Goal: Feedback & Contribution: Leave review/rating

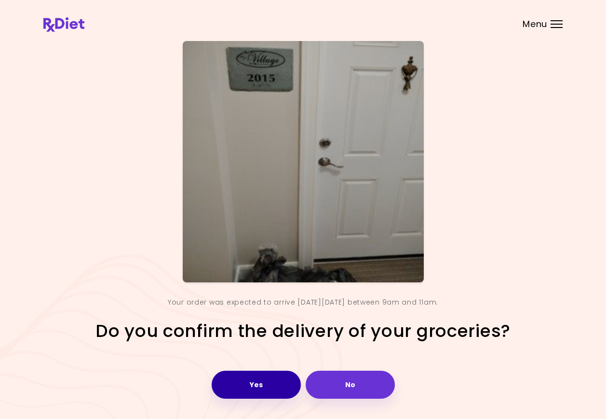
click at [263, 382] on button "Yes" at bounding box center [256, 384] width 89 height 28
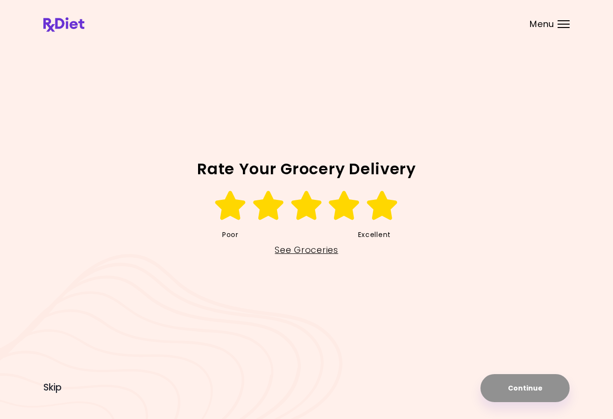
click at [372, 212] on icon at bounding box center [382, 205] width 33 height 29
click at [535, 390] on button "Continue" at bounding box center [525, 388] width 89 height 28
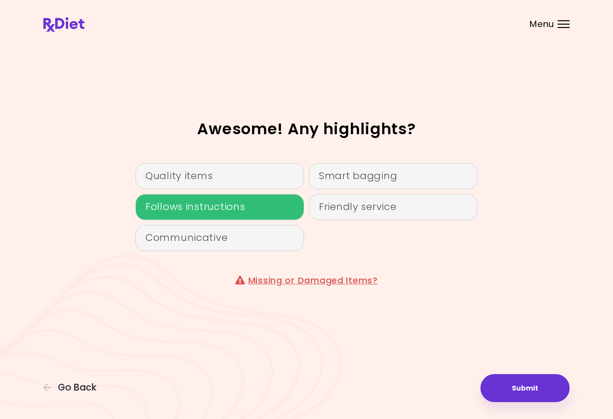
click at [258, 205] on div "Follows instructions" at bounding box center [220, 207] width 169 height 26
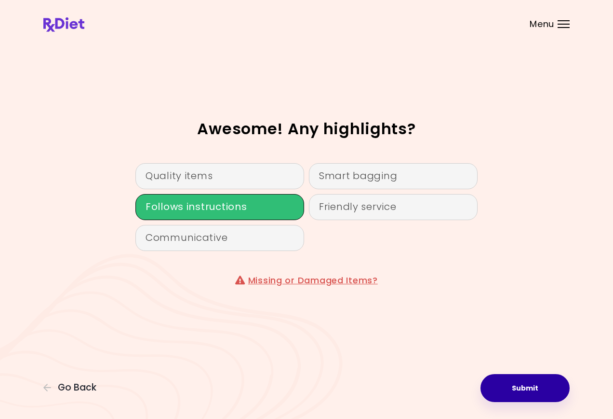
click at [525, 386] on button "Submit" at bounding box center [525, 388] width 89 height 28
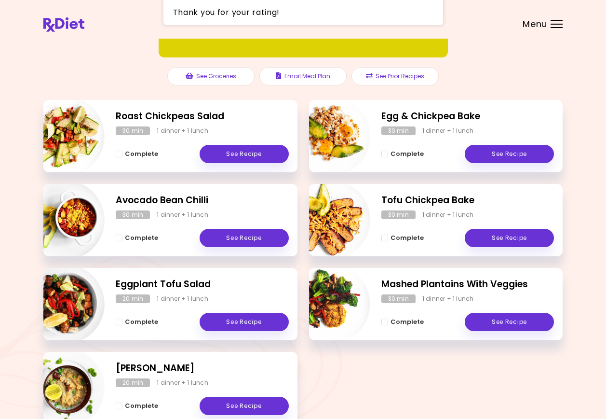
scroll to position [145, 0]
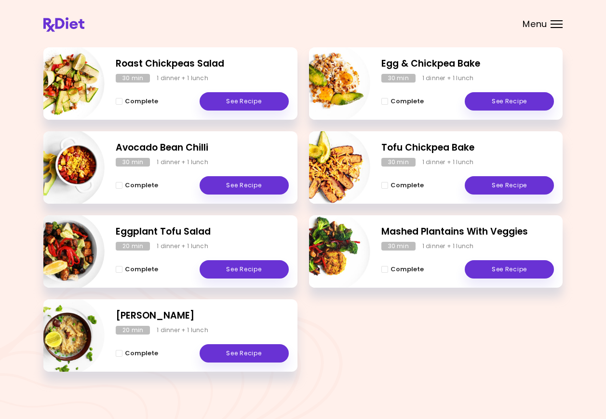
click at [547, 23] on header at bounding box center [303, 19] width 606 height 39
click at [557, 24] on div at bounding box center [557, 24] width 12 height 1
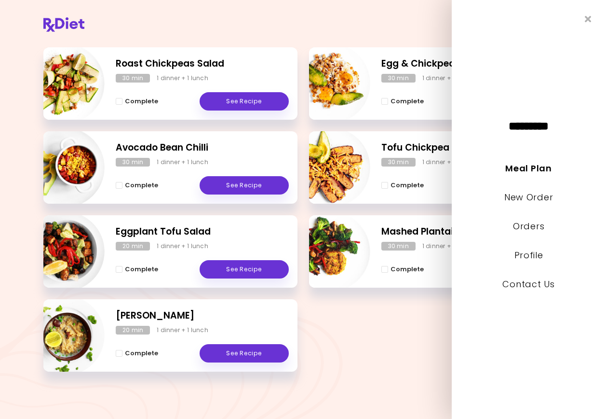
click at [401, 15] on header at bounding box center [303, 19] width 606 height 39
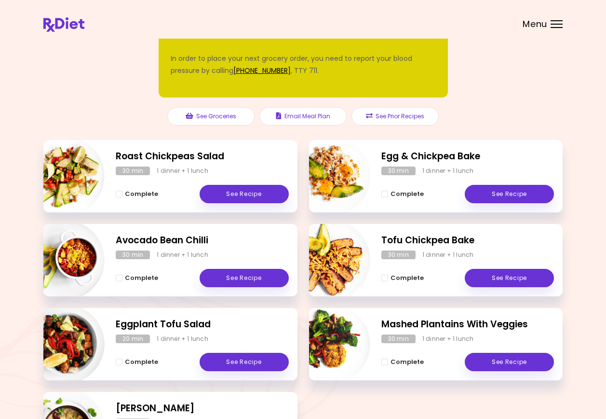
scroll to position [0, 0]
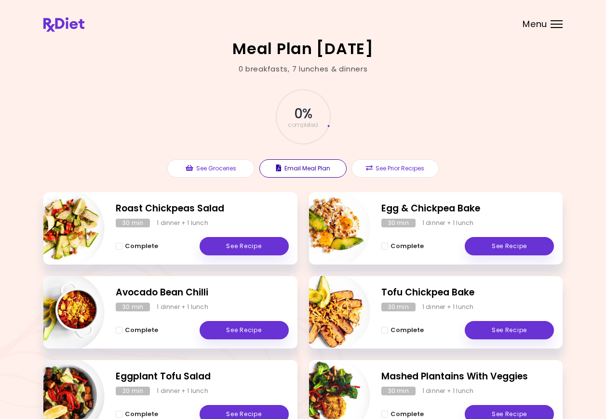
click at [312, 170] on button "Email Meal Plan" at bounding box center [302, 168] width 87 height 18
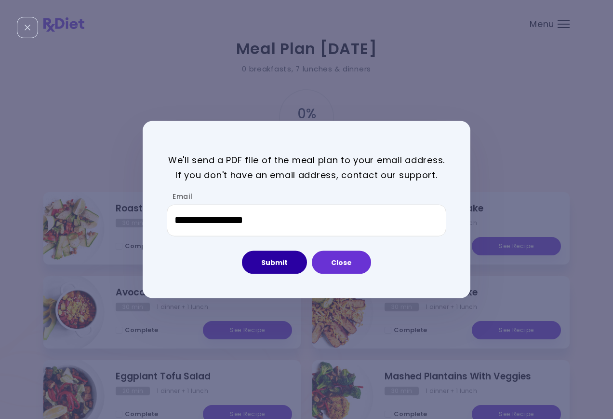
click at [273, 262] on button "Submit" at bounding box center [274, 261] width 65 height 23
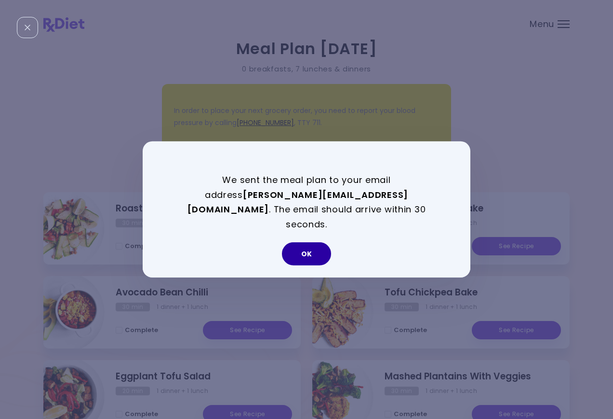
click at [304, 247] on button "OK" at bounding box center [306, 253] width 49 height 23
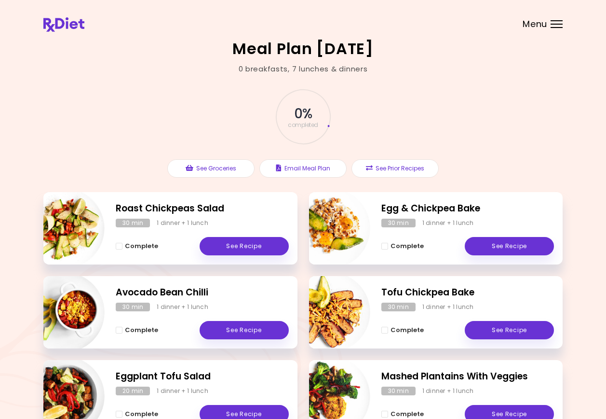
click at [119, 139] on div "0 % completed In order to place your next grocery order, you need to report you…" at bounding box center [302, 133] width 519 height 118
click at [246, 127] on div "0 % completed" at bounding box center [303, 117] width 289 height 66
